Goal: Communication & Community: Answer question/provide support

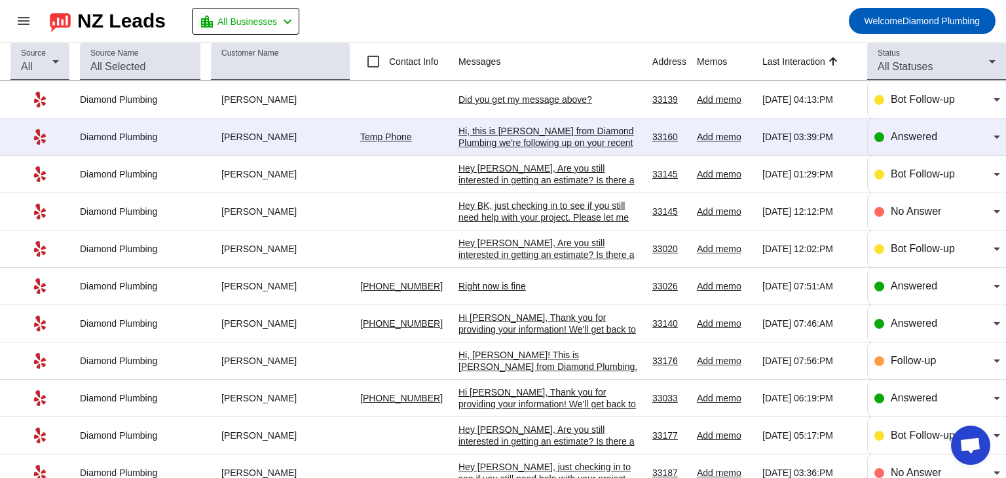
click at [490, 288] on div "Right now is fine" at bounding box center [549, 286] width 183 height 12
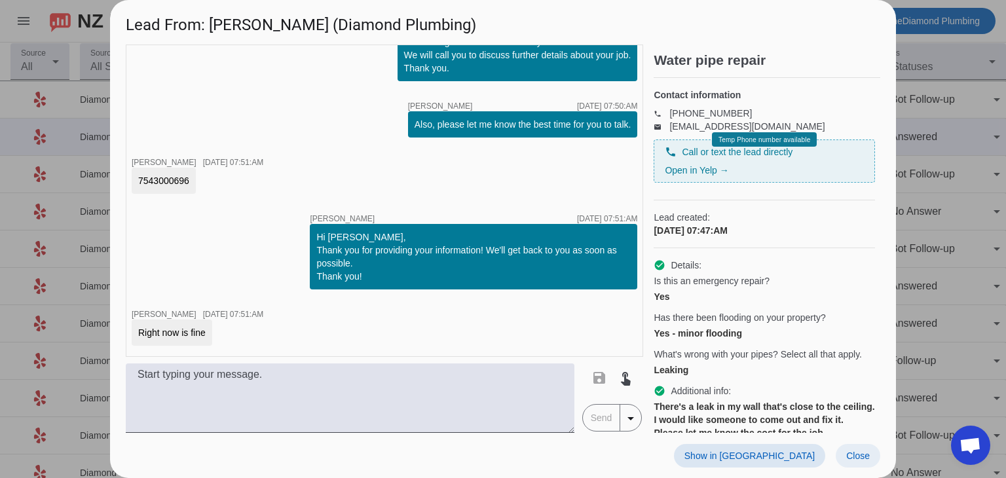
scroll to position [2, 0]
click at [865, 455] on span "Close" at bounding box center [858, 456] width 24 height 10
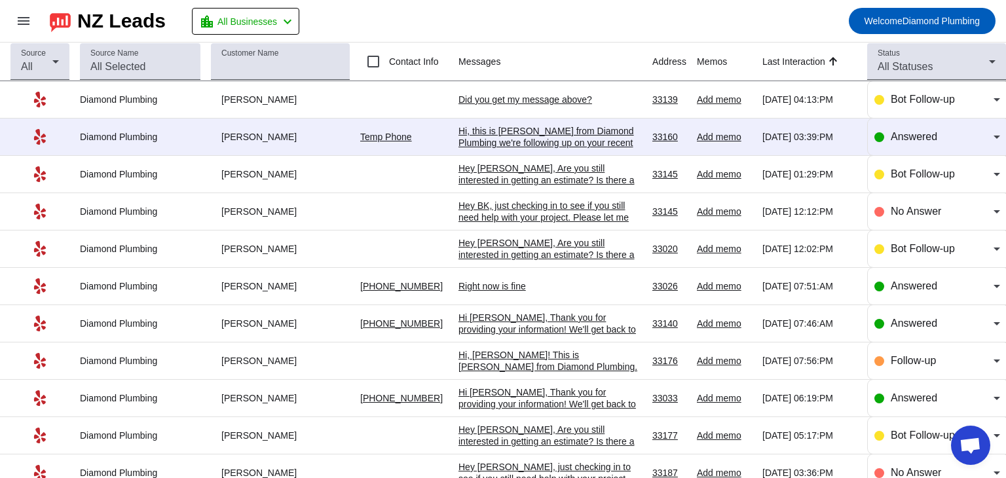
click at [523, 328] on div "Hi [PERSON_NAME], Thank you for providing your information! We'll get back to y…" at bounding box center [549, 329] width 183 height 35
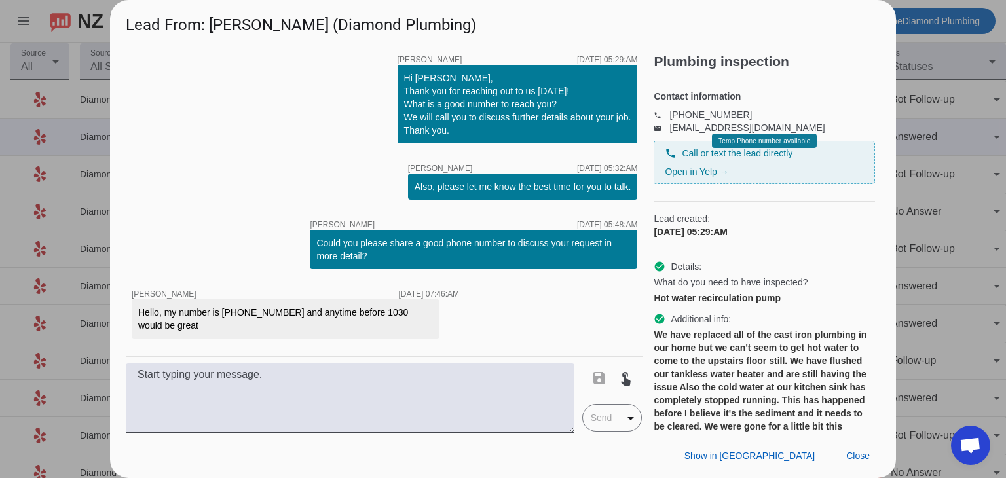
scroll to position [88, 0]
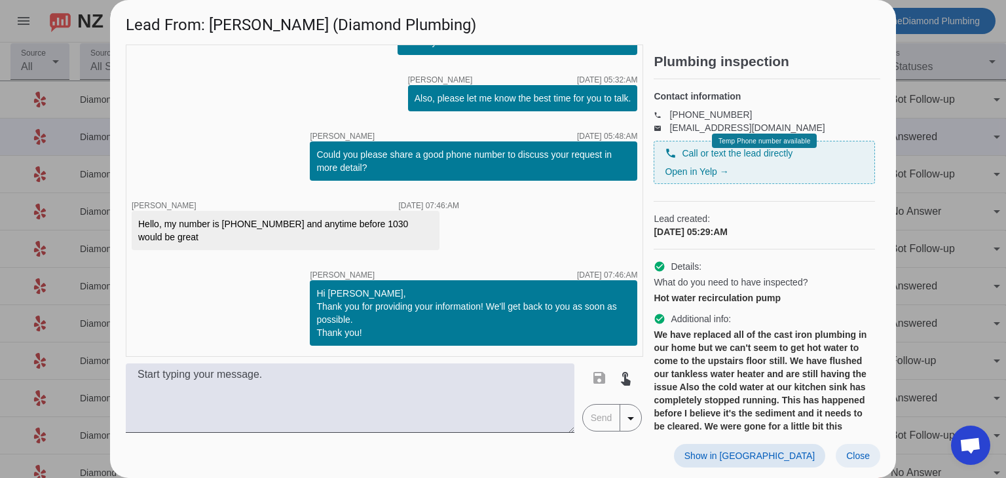
click at [868, 461] on span "Close" at bounding box center [858, 456] width 24 height 10
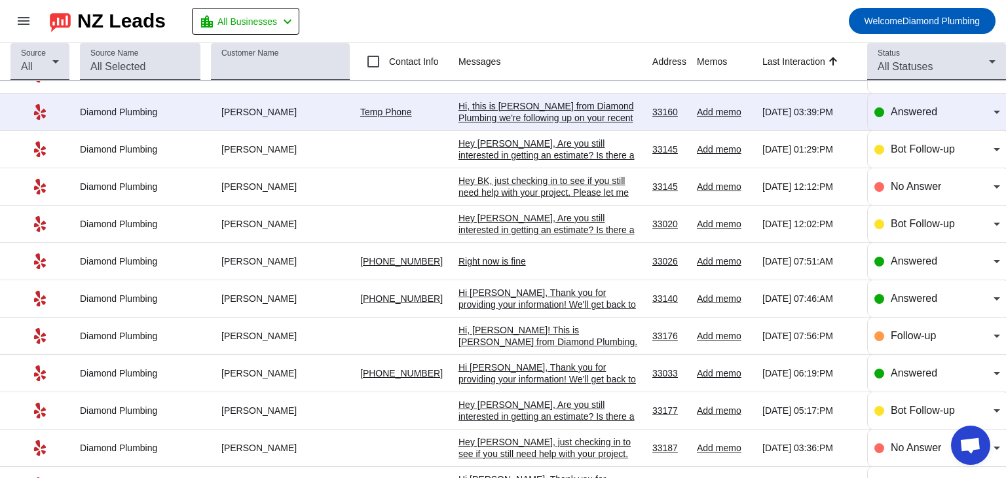
scroll to position [0, 0]
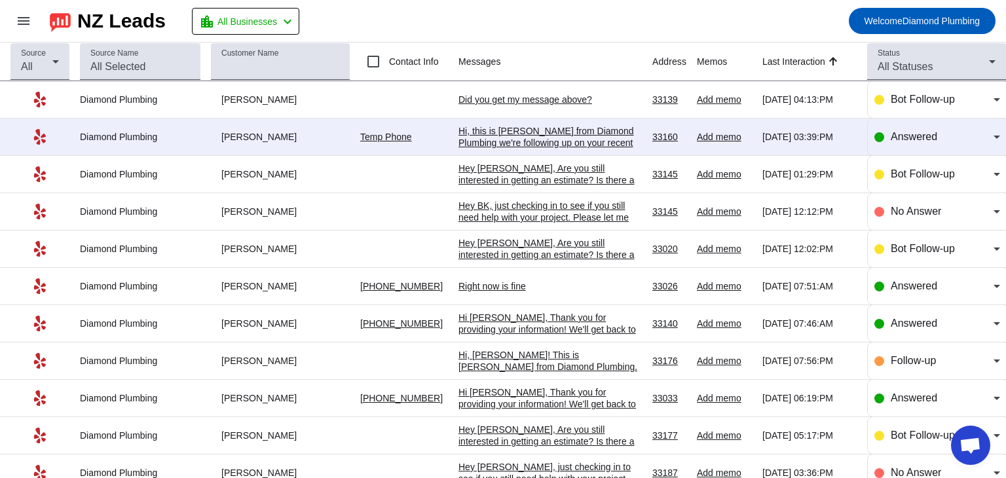
click at [487, 289] on div "Right now is fine" at bounding box center [549, 286] width 183 height 12
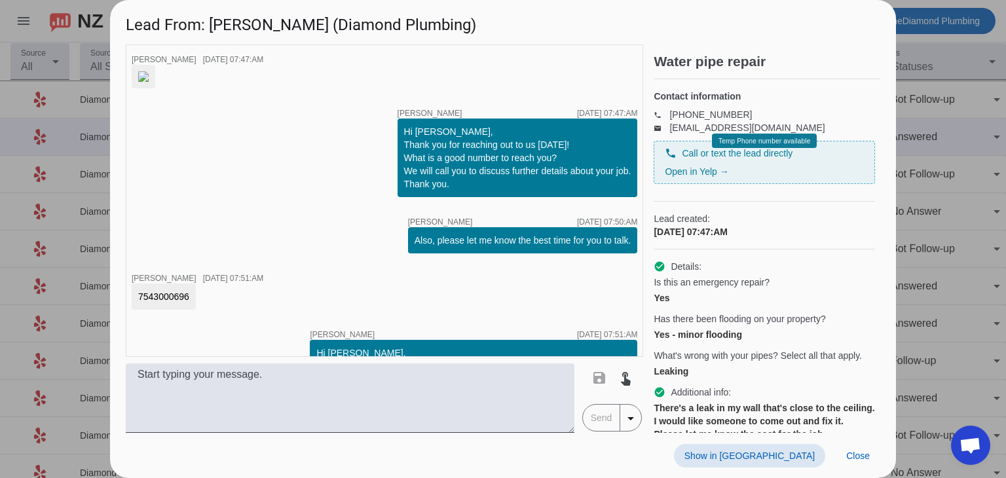
scroll to position [210, 0]
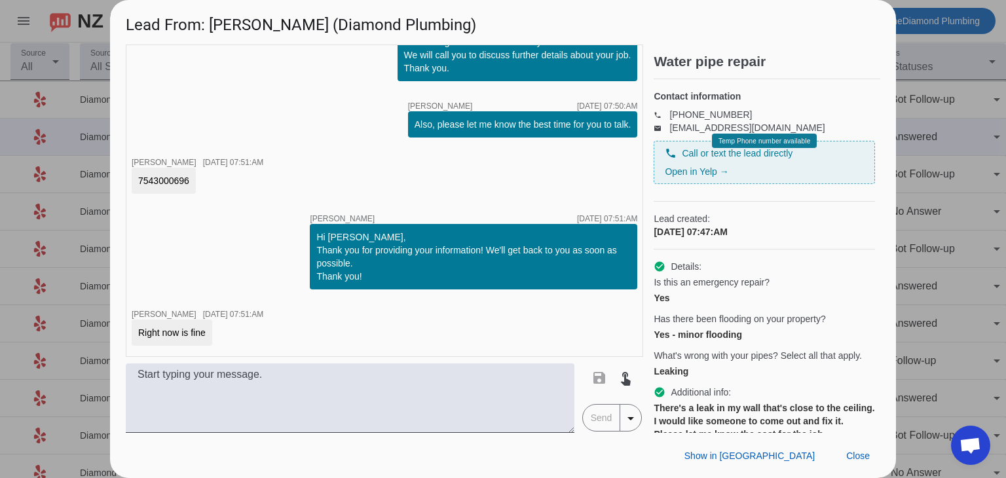
drag, startPoint x: 184, startPoint y: 184, endPoint x: 134, endPoint y: 179, distance: 50.0
click at [134, 179] on div "7543000696" at bounding box center [164, 181] width 64 height 26
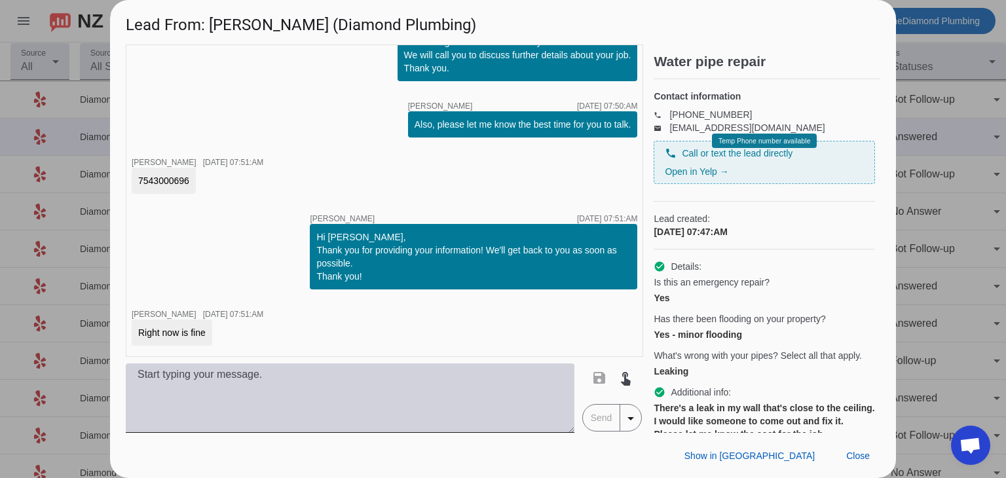
copy div "7543000696"
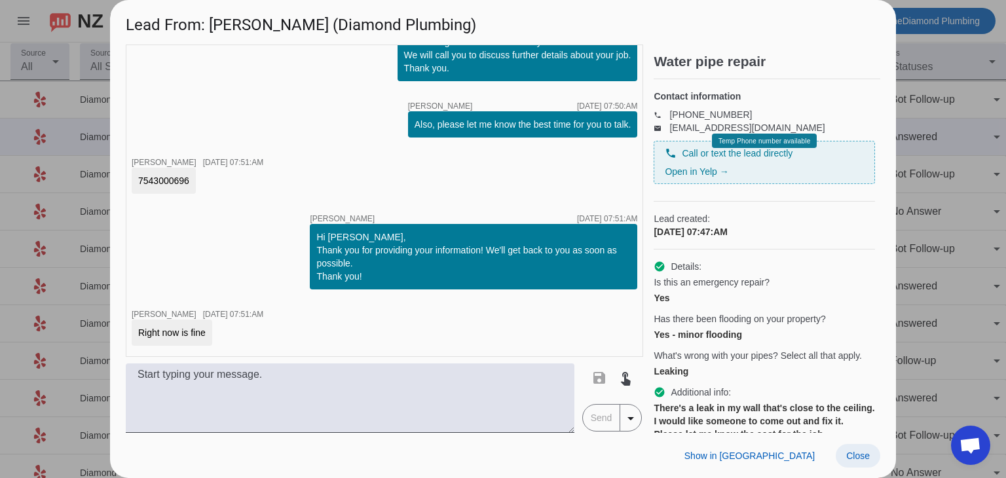
click at [859, 456] on span "Close" at bounding box center [858, 456] width 24 height 10
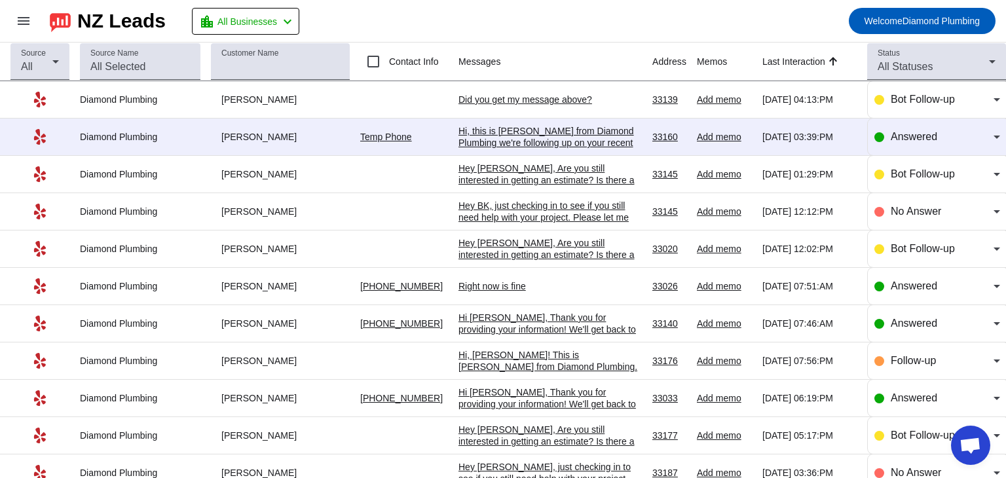
click at [497, 330] on div "Hi [PERSON_NAME], Thank you for providing your information! We'll get back to y…" at bounding box center [549, 329] width 183 height 35
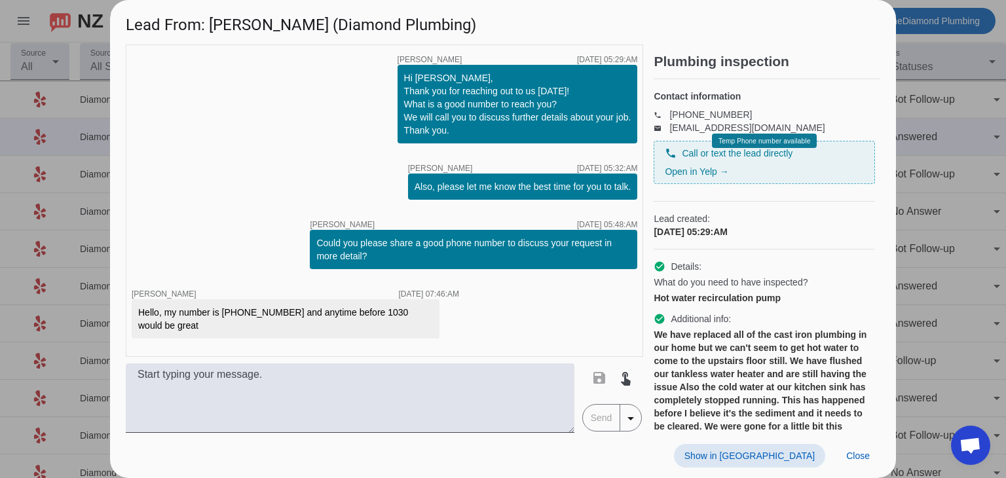
scroll to position [88, 0]
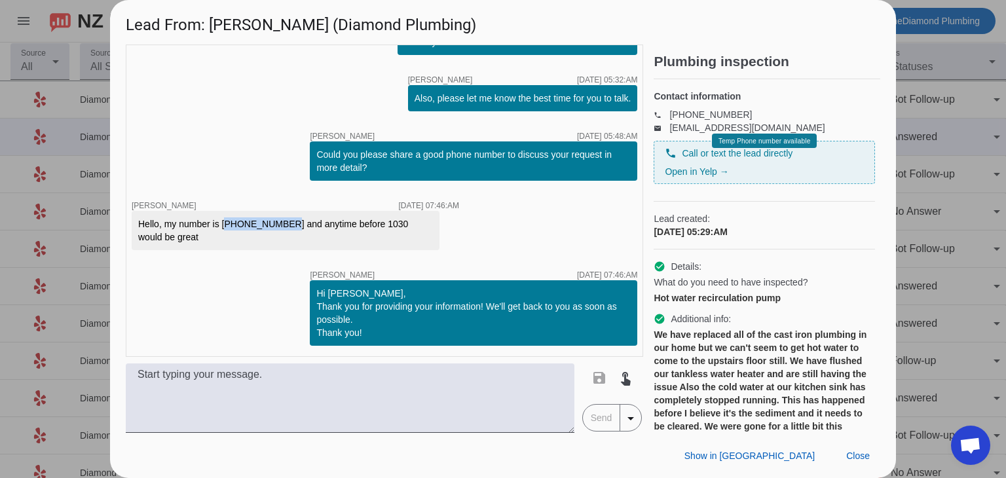
drag, startPoint x: 227, startPoint y: 225, endPoint x: 283, endPoint y: 229, distance: 56.5
click at [283, 229] on div "Hello, my number is 480 309 4632 and anytime before 1030 would be great" at bounding box center [285, 230] width 295 height 26
copy div "480 309 4632"
click at [851, 452] on span "Close" at bounding box center [858, 456] width 24 height 10
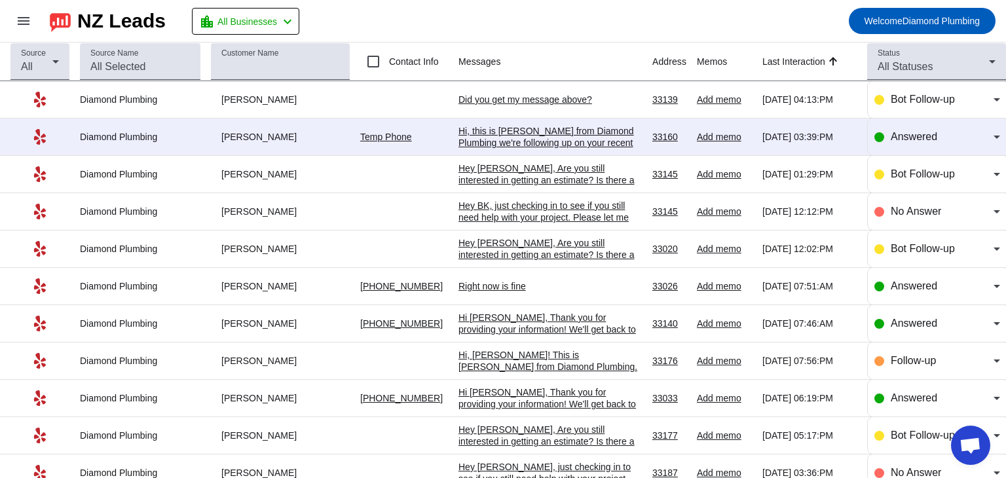
click at [497, 132] on div "Hi, this is [PERSON_NAME] from Diamond Plumbing we're following up on your rece…" at bounding box center [549, 172] width 183 height 94
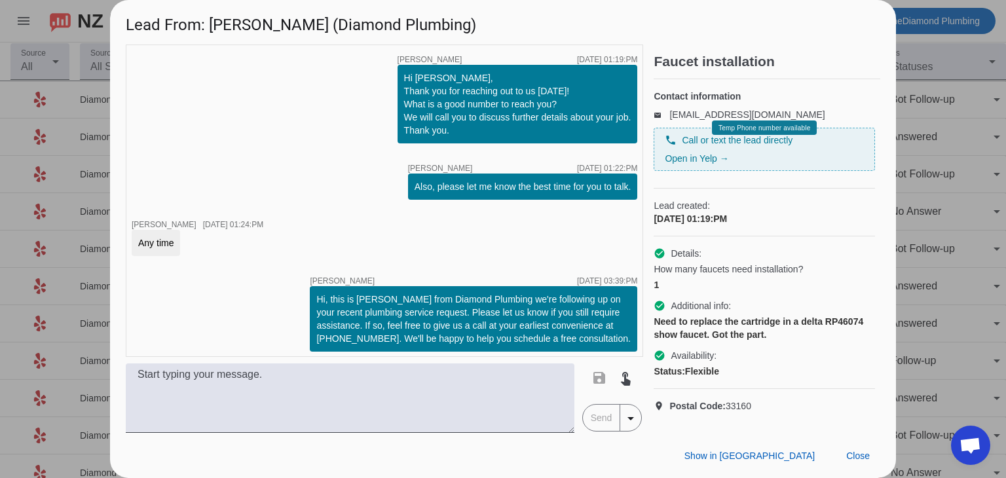
click at [533, 247] on div "timer close [PERSON_NAME] [DATE] 01:19:PM Hi [PERSON_NAME], Thank you for reach…" at bounding box center [384, 201] width 517 height 312
click at [863, 456] on span "Close" at bounding box center [858, 456] width 24 height 10
